Goal: Information Seeking & Learning: Learn about a topic

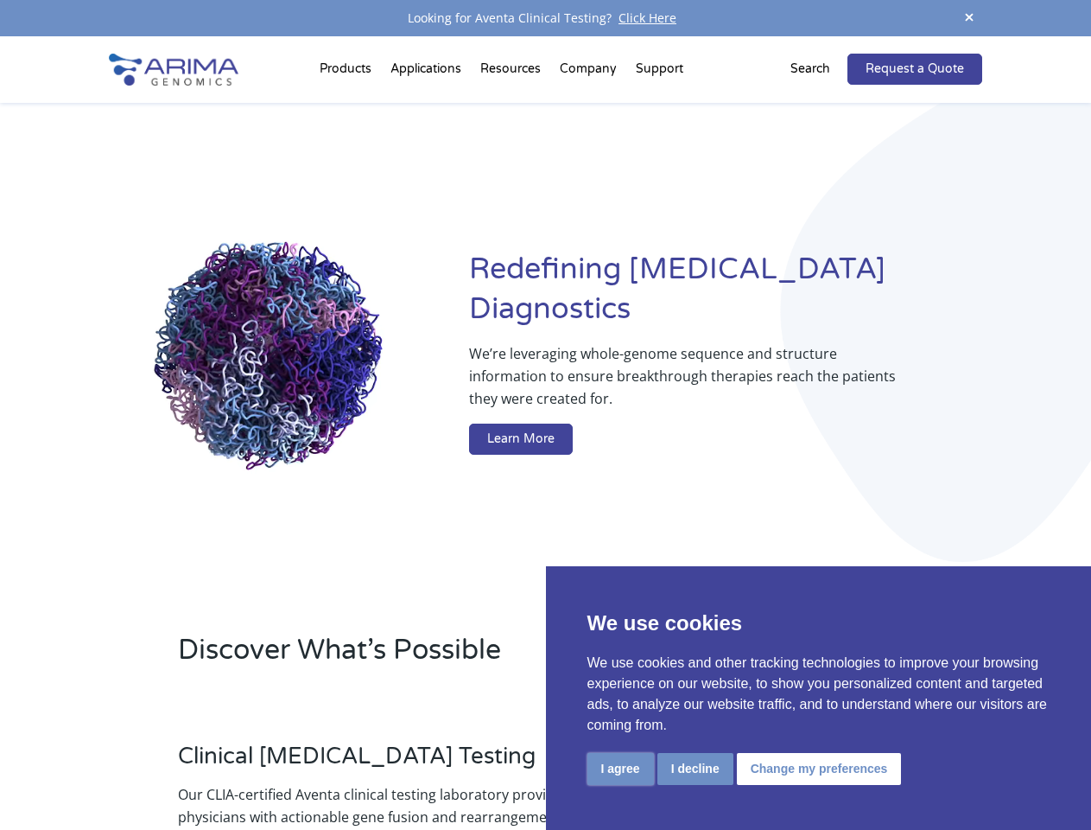
click at [620, 768] on button "I agree" at bounding box center [621, 769] width 67 height 32
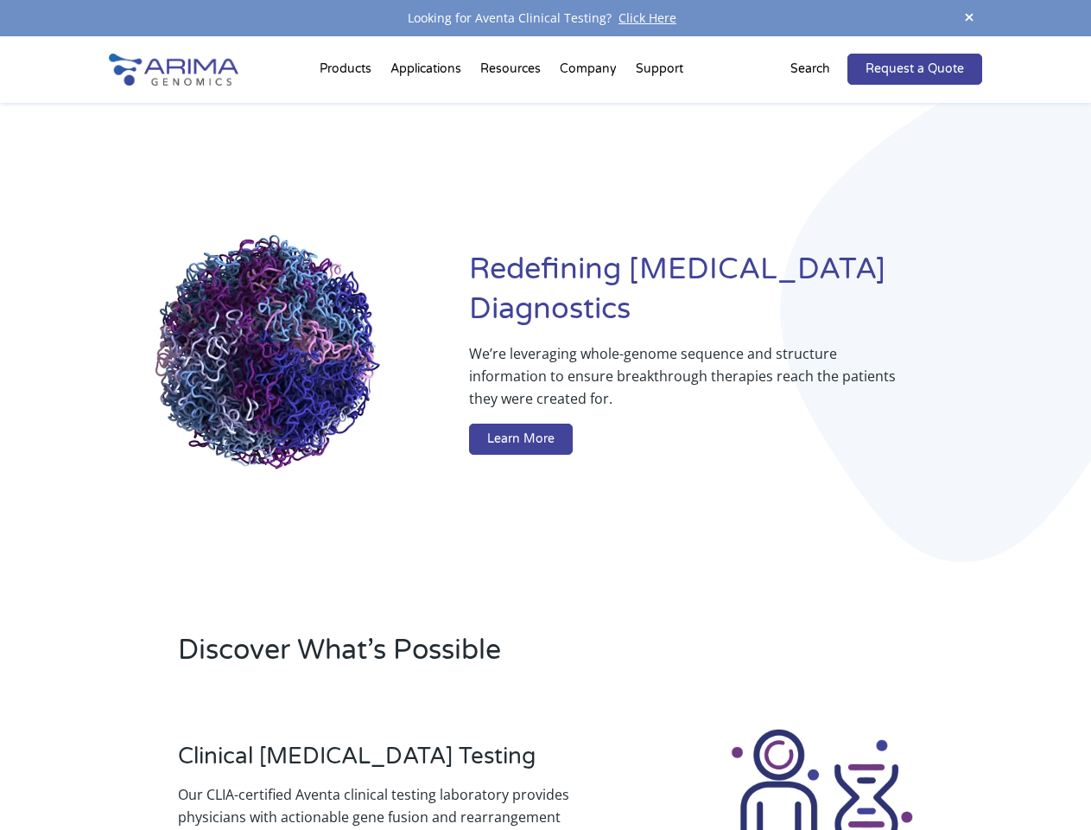
click at [695, 768] on div at bounding box center [822, 822] width 321 height 192
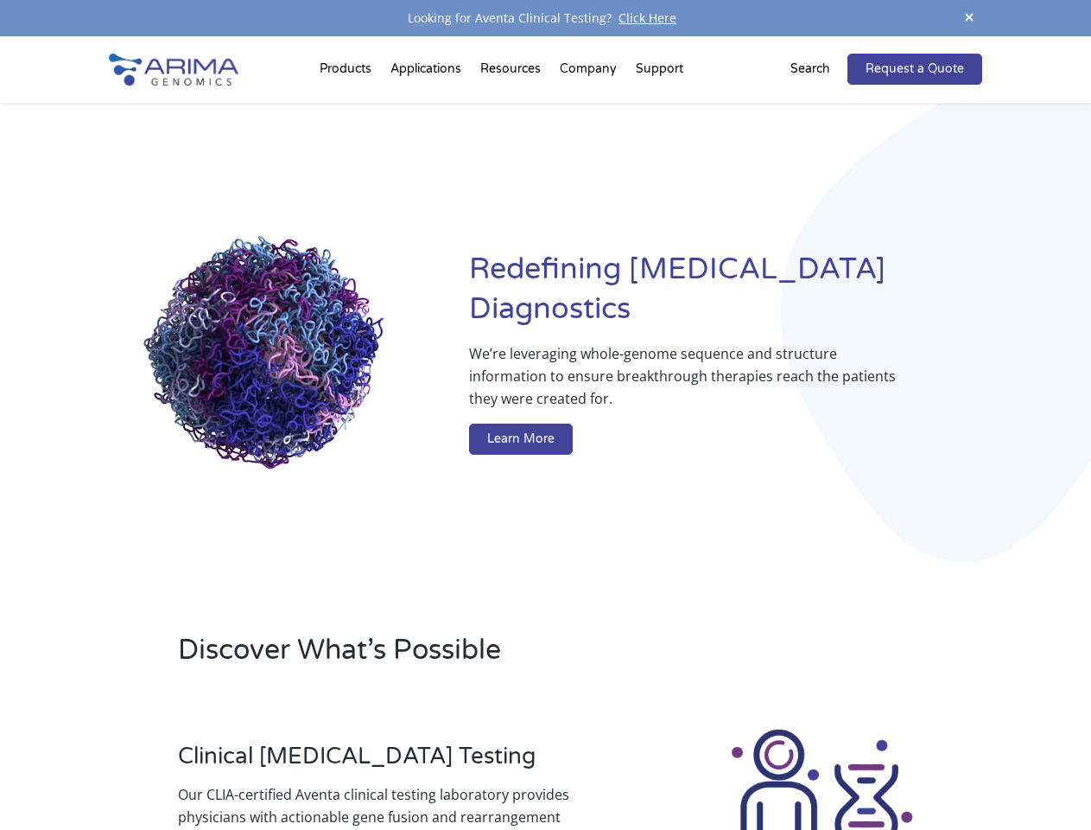
click at [817, 768] on img at bounding box center [822, 822] width 192 height 192
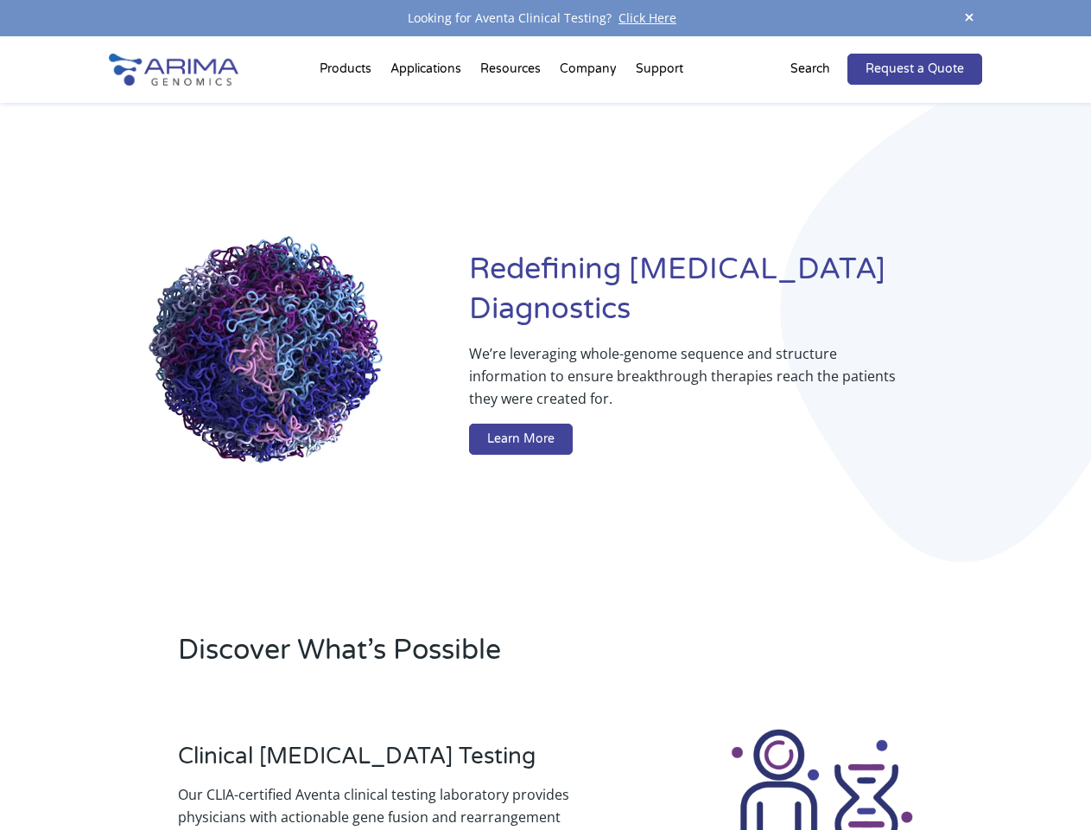
click at [970, 18] on span at bounding box center [970, 18] width 26 height 23
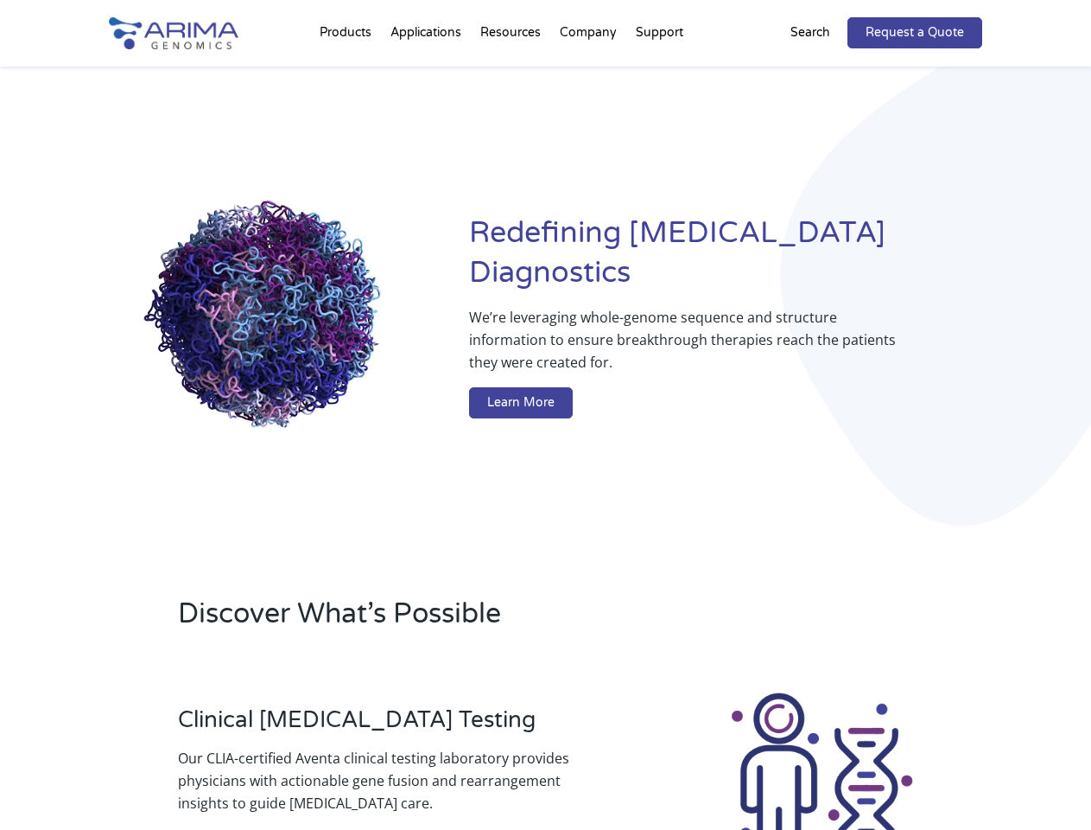
click at [348, 73] on div "Redefining [MEDICAL_DATA] Diagnostics We’re leveraging whole-genome sequence an…" at bounding box center [545, 320] width 873 height 506
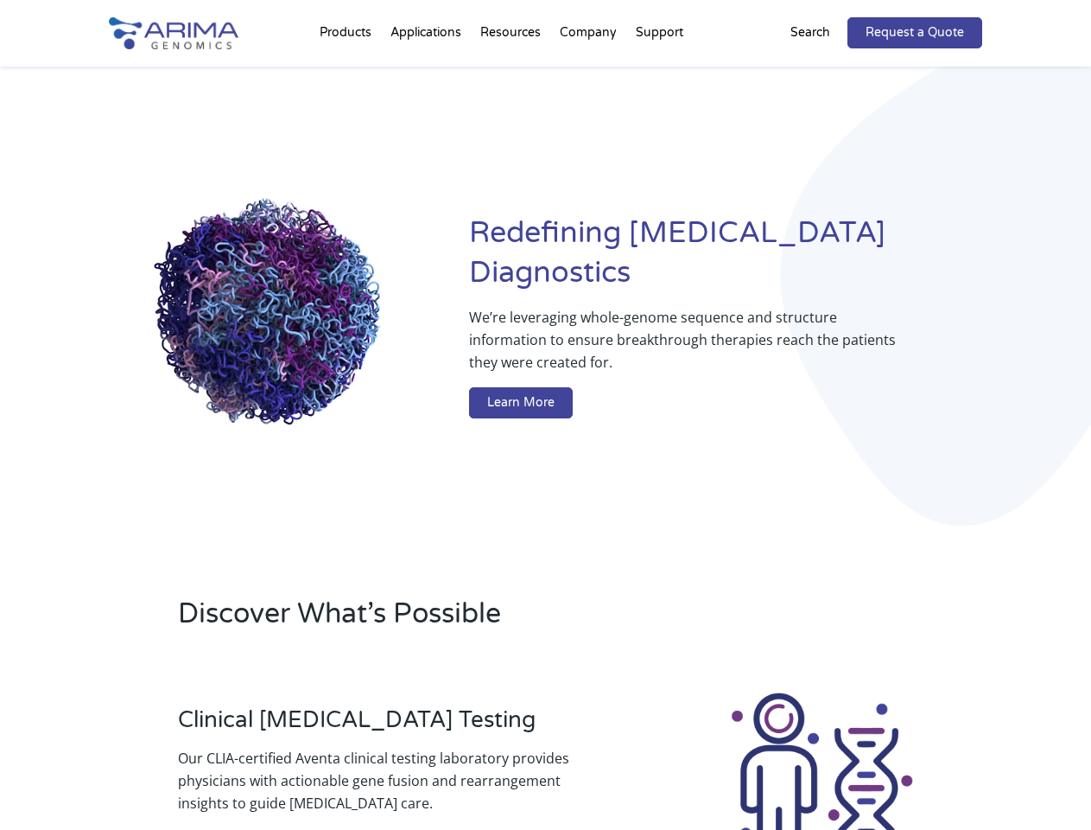
click at [512, 73] on div "Redefining [MEDICAL_DATA] Diagnostics We’re leveraging whole-genome sequence an…" at bounding box center [545, 320] width 873 height 506
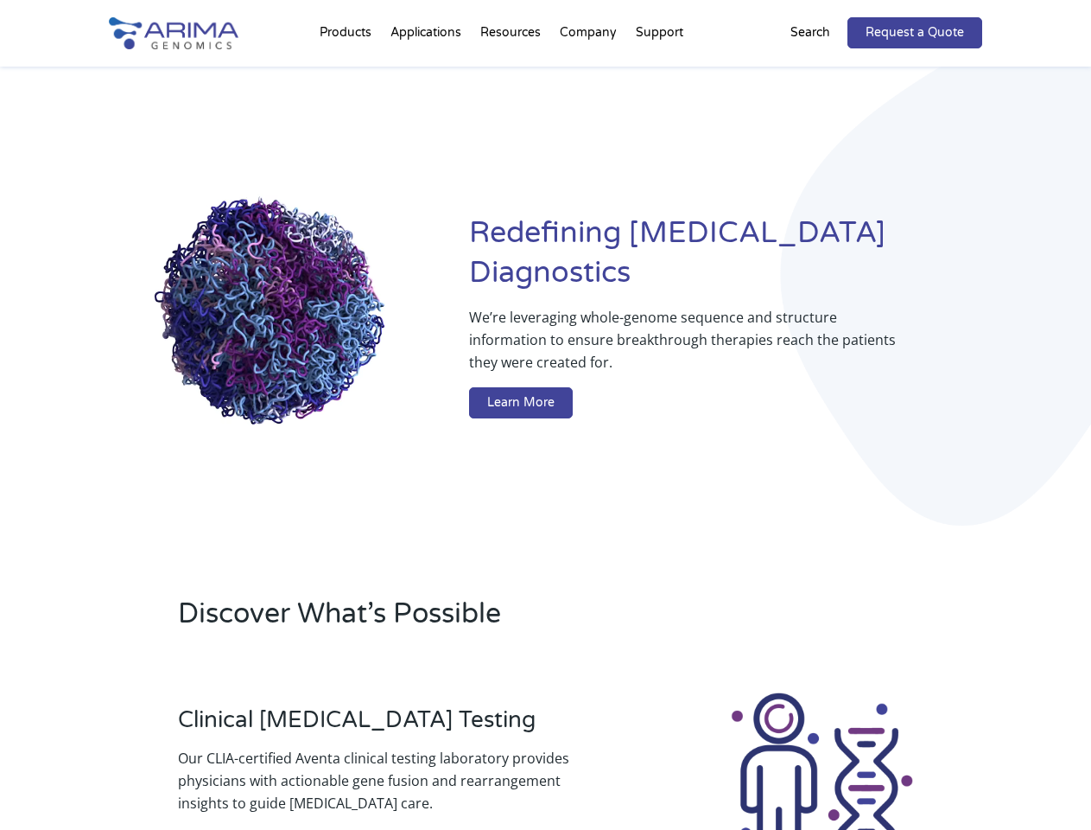
click at [589, 73] on div "Redefining [MEDICAL_DATA] Diagnostics We’re leveraging whole-genome sequence an…" at bounding box center [545, 320] width 873 height 506
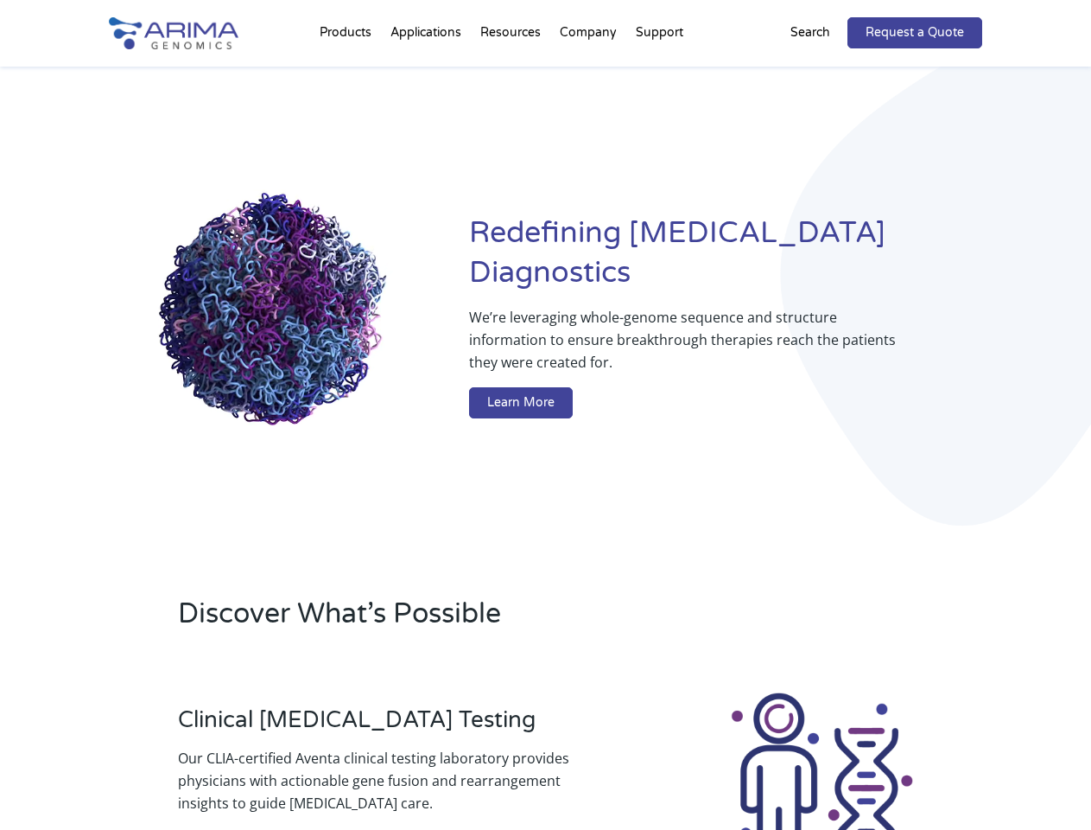
click at [659, 73] on div "Redefining [MEDICAL_DATA] Diagnostics We’re leveraging whole-genome sequence an…" at bounding box center [545, 320] width 873 height 506
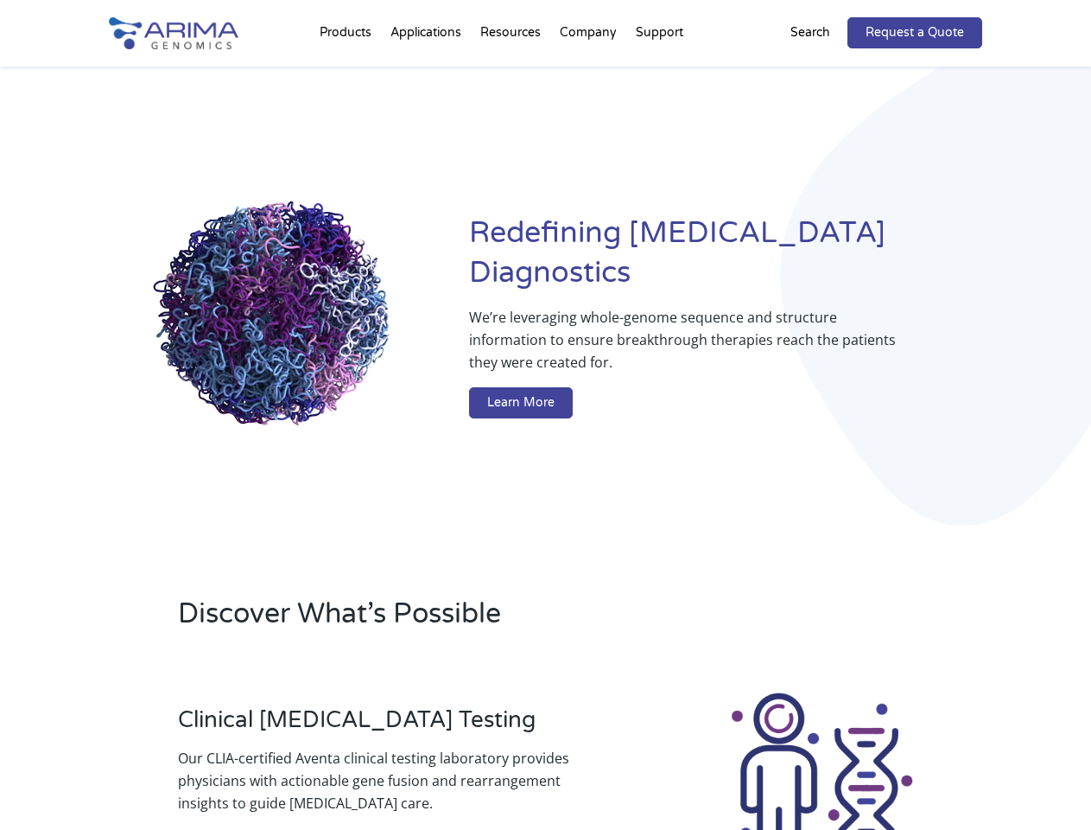
click at [821, 69] on div "Redefining [MEDICAL_DATA] Diagnostics We’re leveraging whole-genome sequence an…" at bounding box center [545, 320] width 873 height 506
